Goal: Task Accomplishment & Management: Complete application form

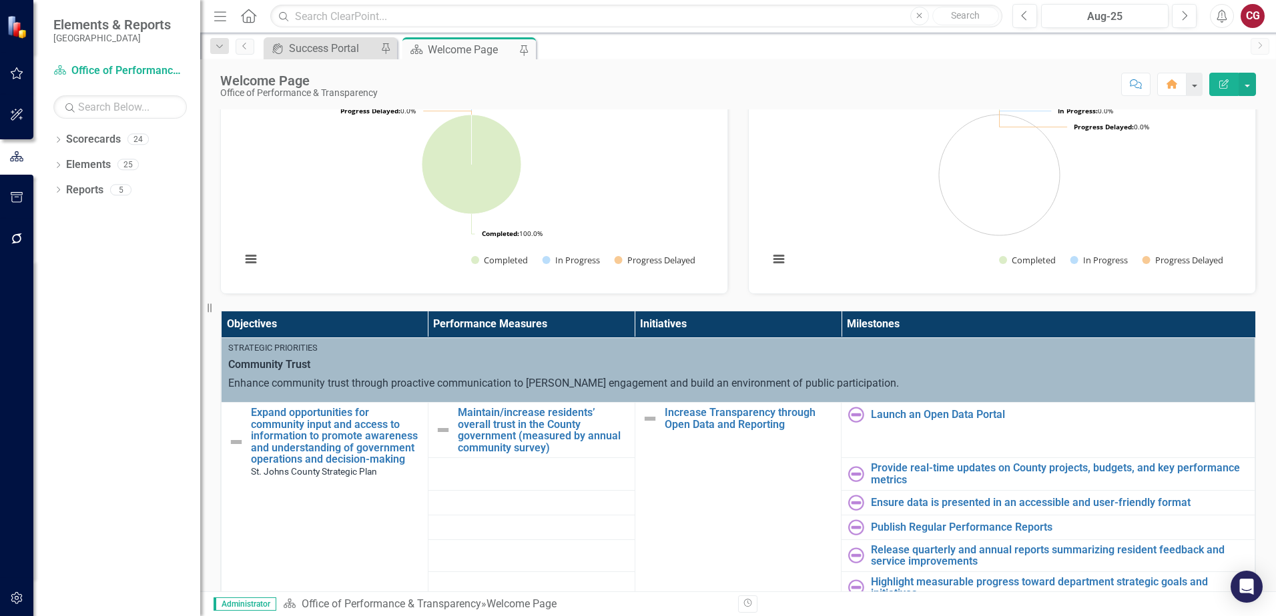
scroll to position [267, 0]
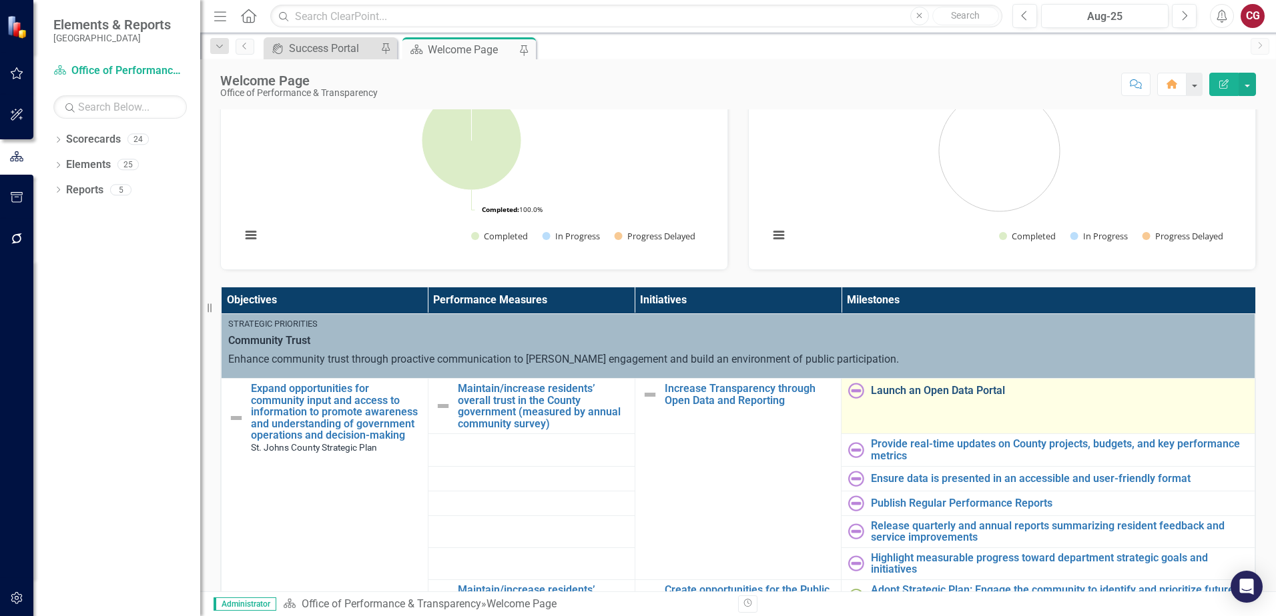
click at [893, 394] on link "Launch an Open Data Portal" at bounding box center [1059, 391] width 377 height 12
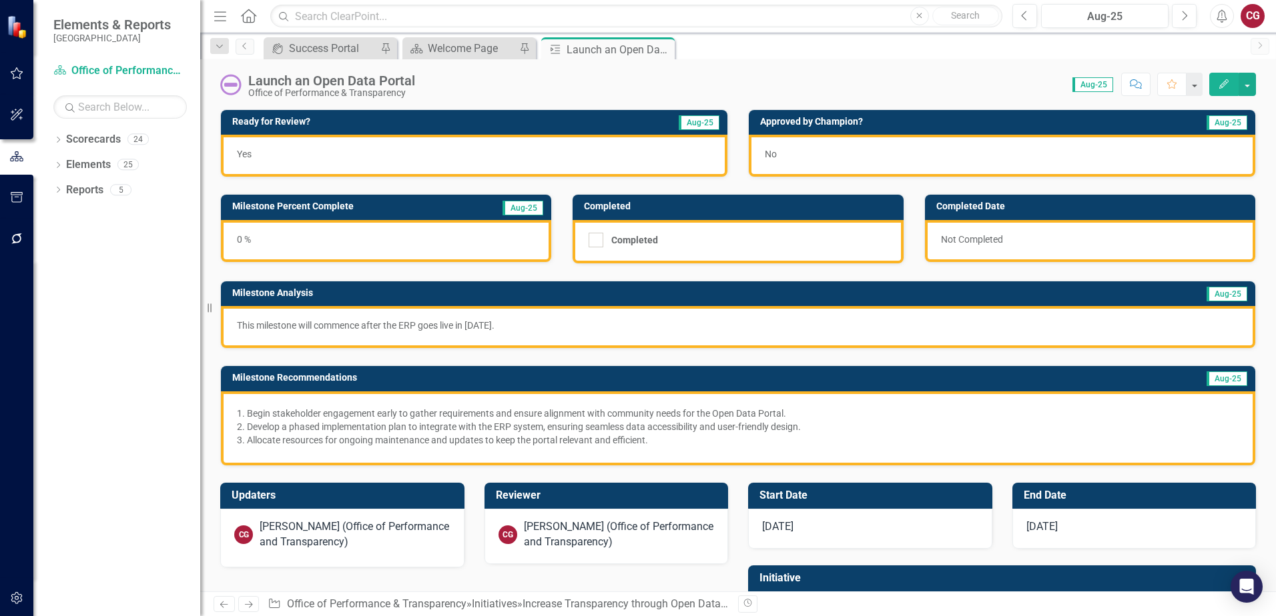
scroll to position [67, 0]
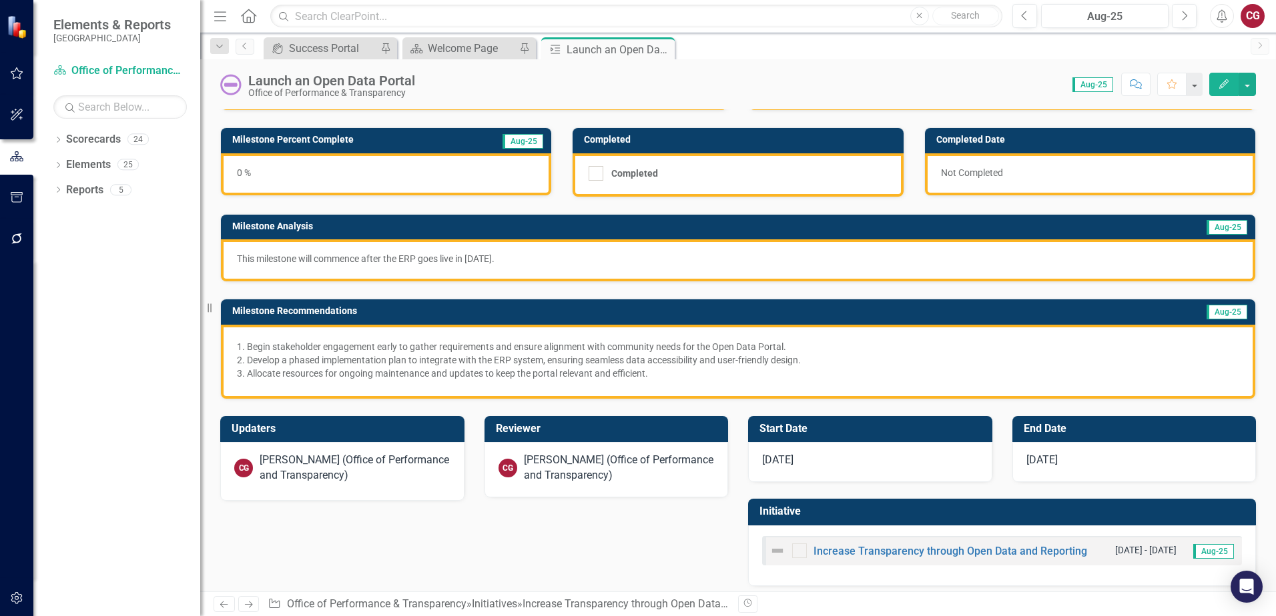
click at [296, 478] on div "Caitlyn Glendenning (Office of Performance and Transparency)" at bounding box center [355, 468] width 191 height 31
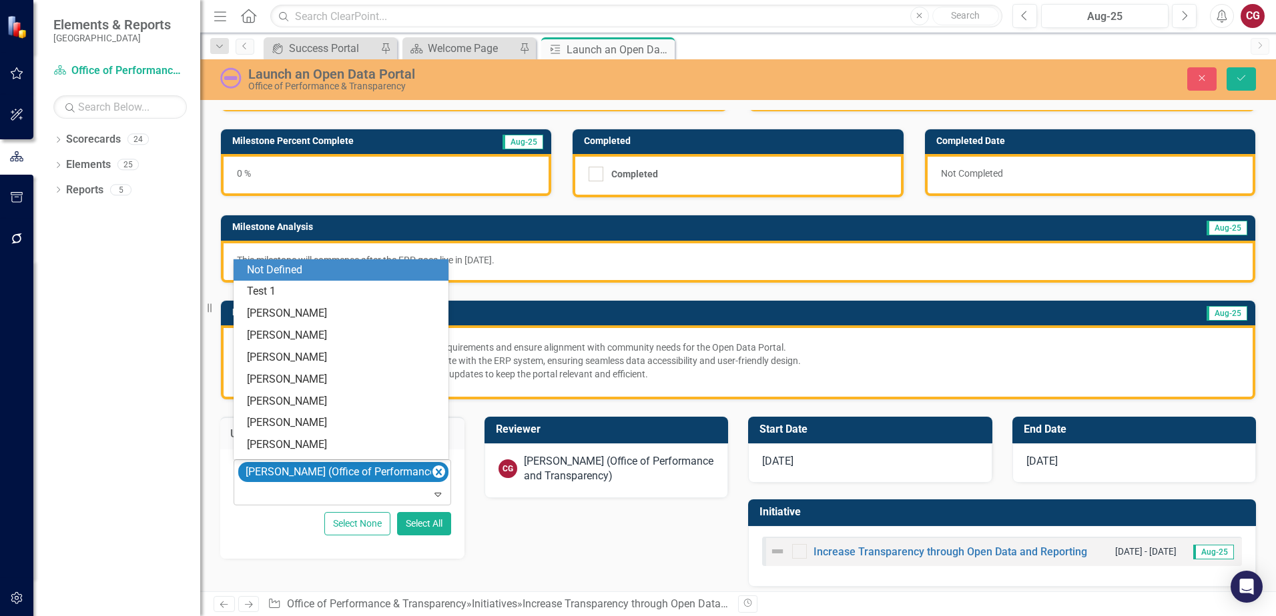
click at [301, 484] on div "Caitlyn Glendenning (Office of Performance and Transparency)" at bounding box center [343, 482] width 214 height 45
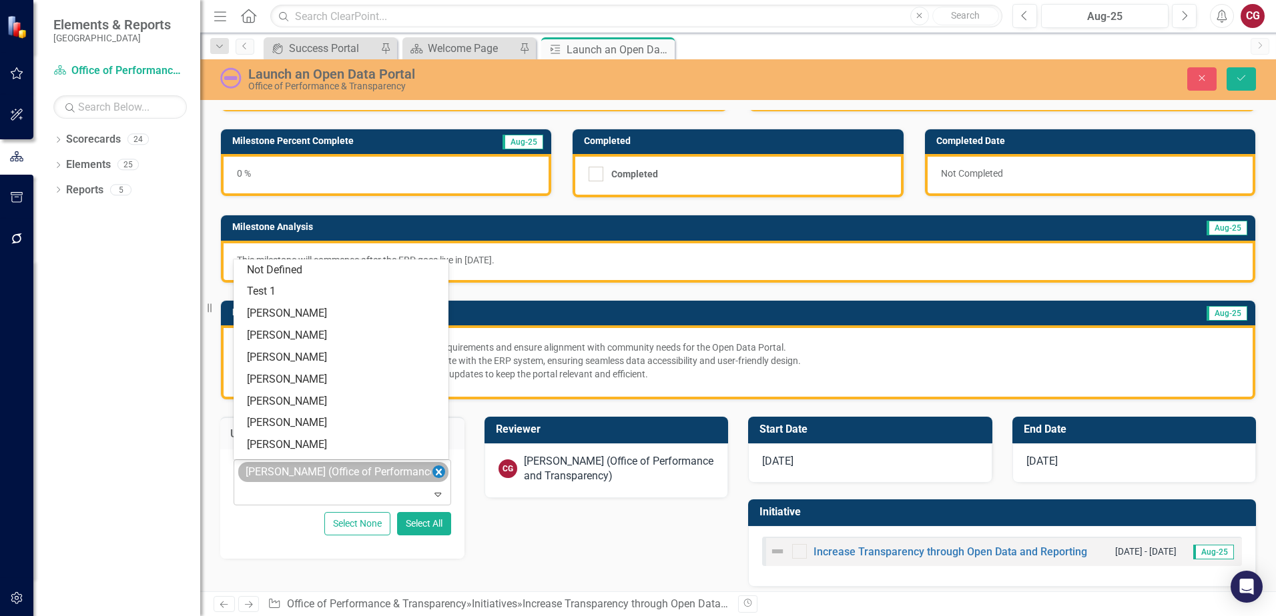
click at [434, 468] on icon "Remove Caitlyn Glendenning (Office of Performance and Transparency)" at bounding box center [438, 472] width 13 height 17
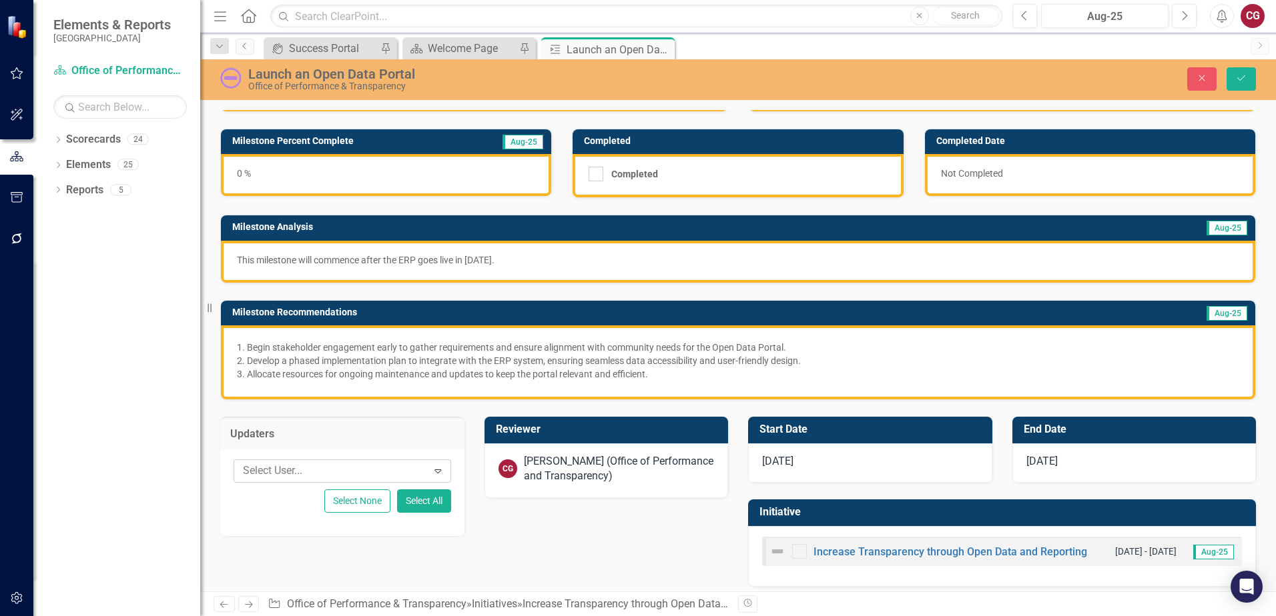
click at [260, 472] on div at bounding box center [331, 471] width 189 height 18
type input "test"
click at [288, 450] on div "Test 1" at bounding box center [343, 448] width 193 height 15
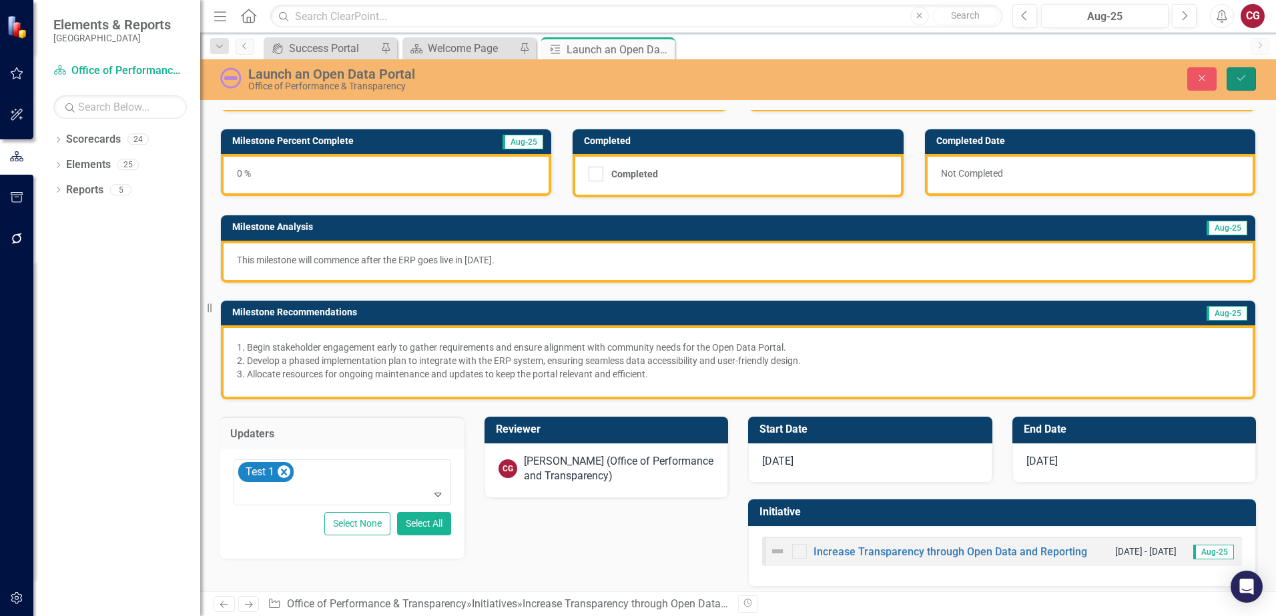
click at [1244, 80] on icon "Save" at bounding box center [1241, 77] width 12 height 9
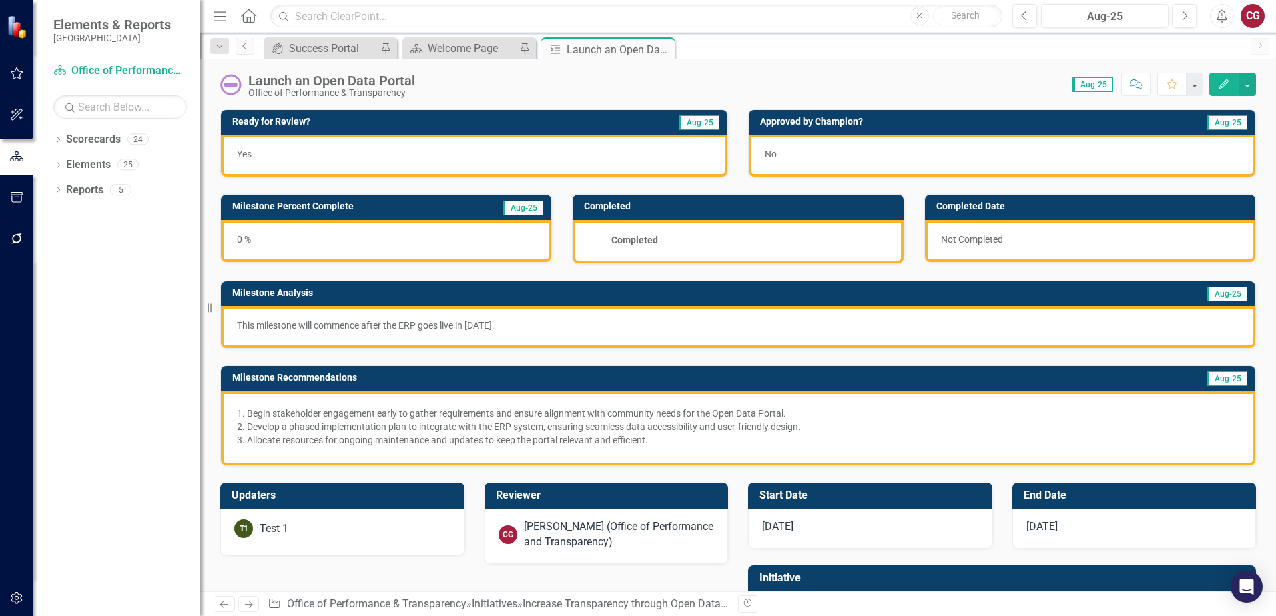
click at [1256, 18] on div "CG" at bounding box center [1252, 16] width 24 height 24
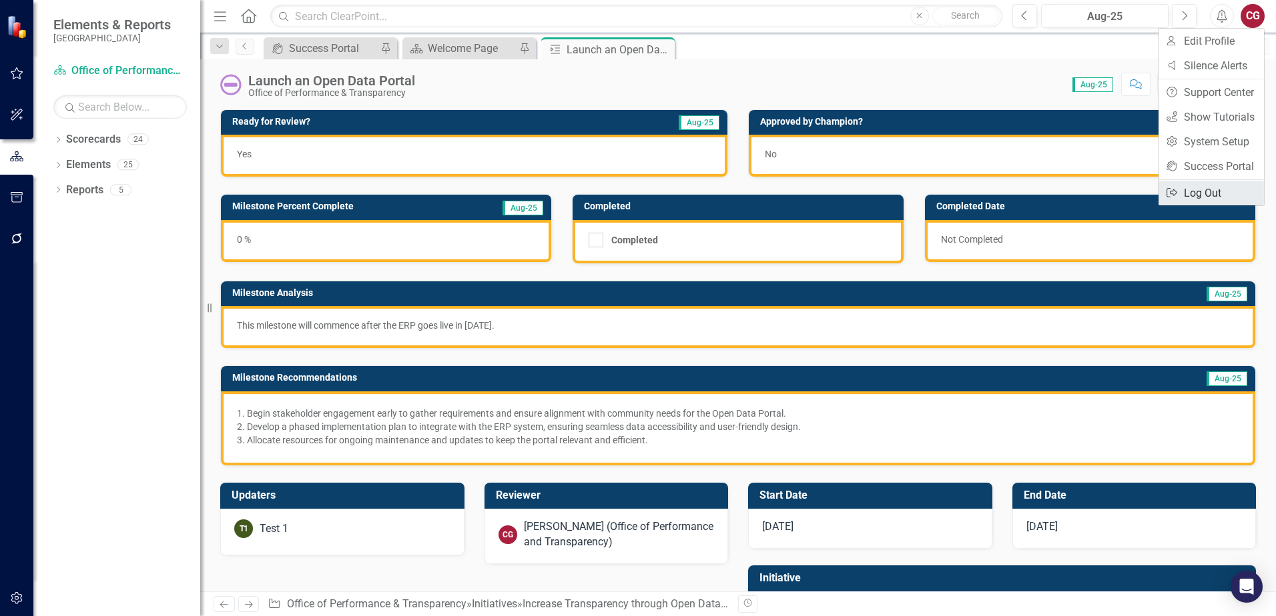
click at [1195, 187] on link "Logout Log Out" at bounding box center [1210, 193] width 105 height 25
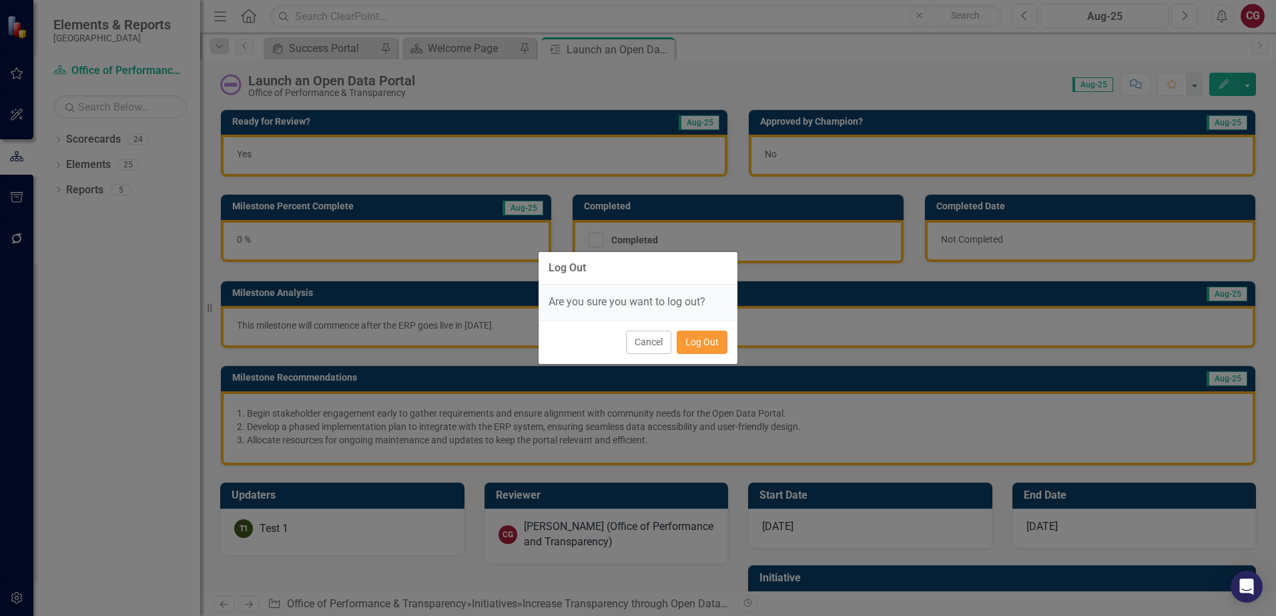
click at [704, 341] on button "Log Out" at bounding box center [701, 342] width 51 height 23
